Goal: Information Seeking & Learning: Check status

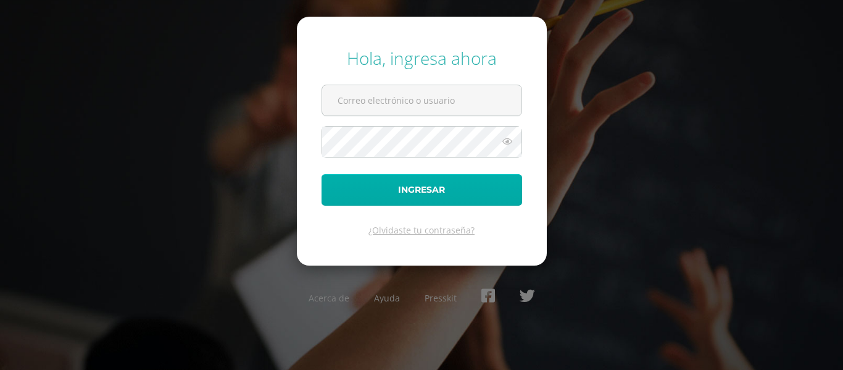
type input "[EMAIL_ADDRESS][DOMAIN_NAME]"
click at [433, 196] on button "Ingresar" at bounding box center [422, 189] width 201 height 31
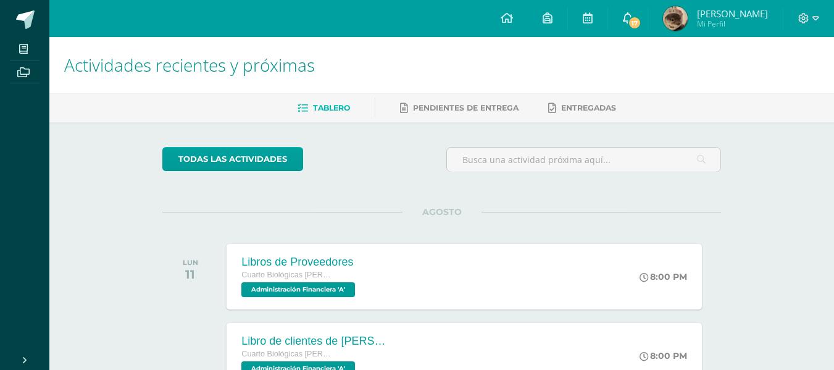
click at [633, 15] on icon at bounding box center [628, 17] width 10 height 11
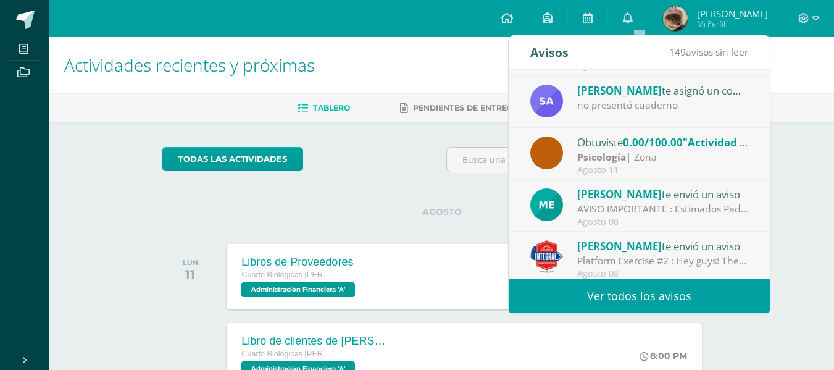
scroll to position [94, 0]
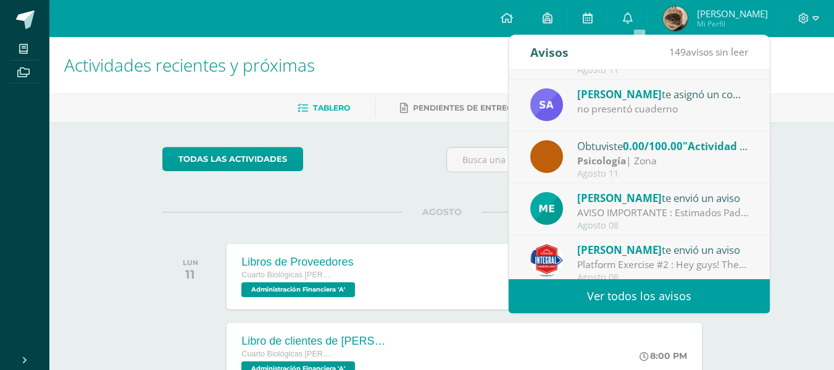
click at [592, 105] on div "no presentó cuaderno" at bounding box center [663, 109] width 172 height 14
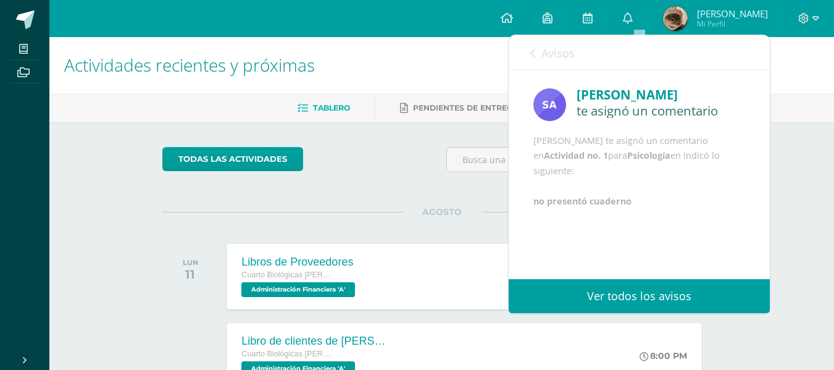
scroll to position [2, 0]
click at [530, 57] on icon at bounding box center [532, 53] width 5 height 10
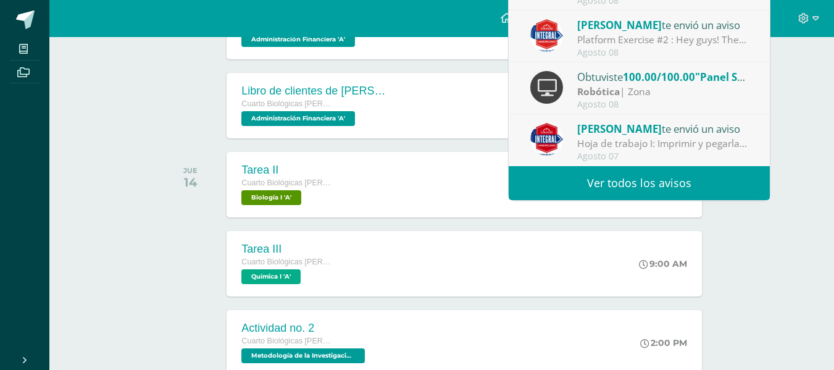
scroll to position [251, 0]
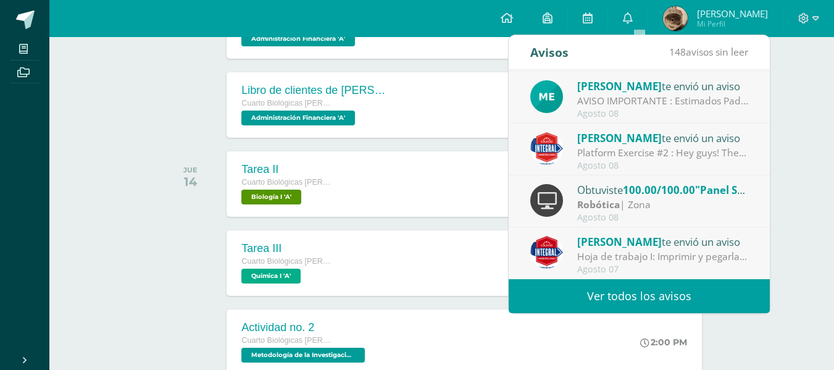
click at [606, 296] on link "Ver todos los avisos" at bounding box center [639, 296] width 261 height 34
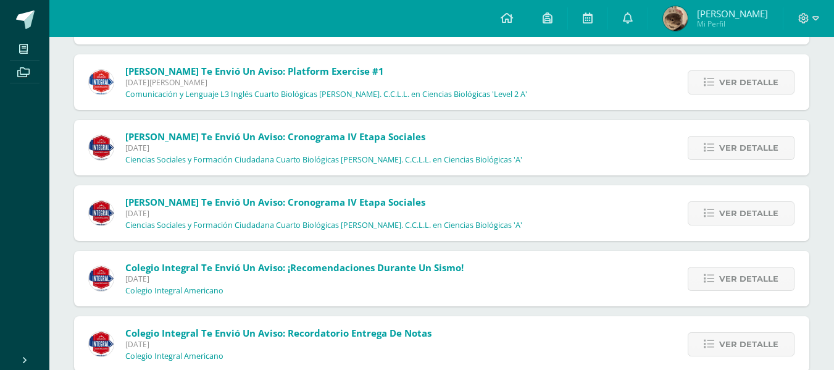
scroll to position [1315, 0]
click at [714, 145] on icon at bounding box center [709, 147] width 10 height 10
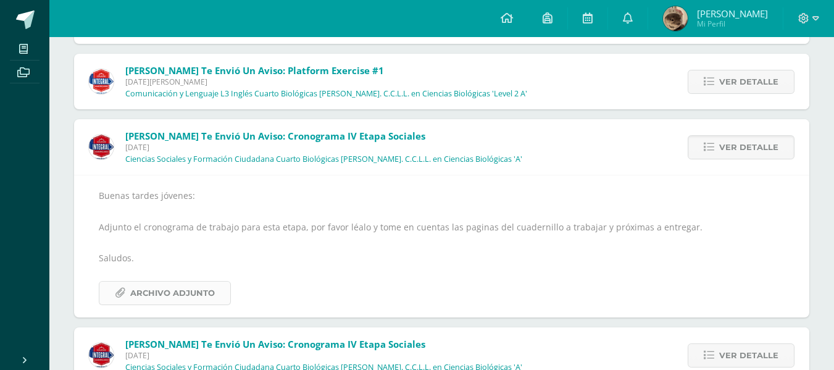
click at [148, 287] on span "Archivo Adjunto" at bounding box center [172, 293] width 85 height 23
